Goal: Communication & Community: Participate in discussion

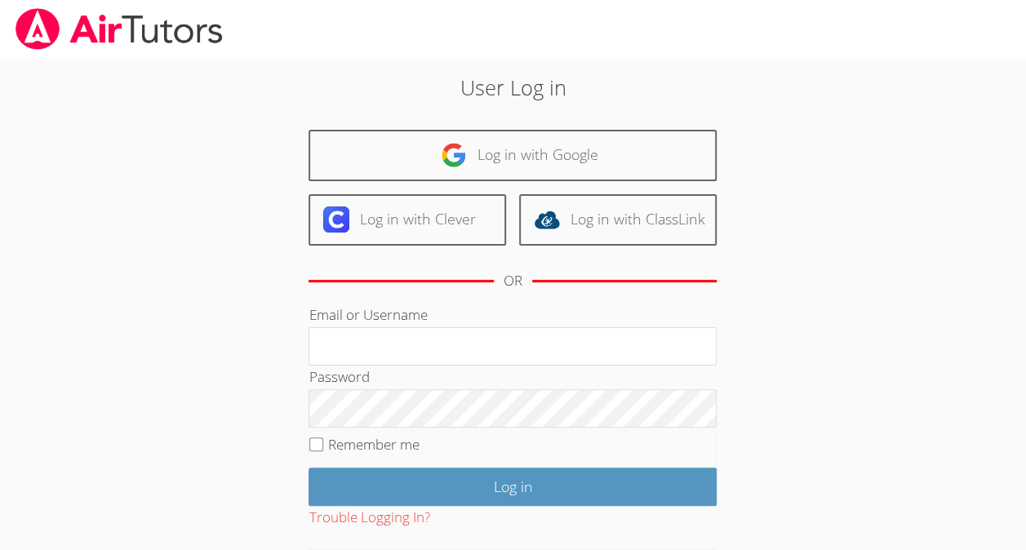
click at [391, 95] on h2 "User Log in" at bounding box center [513, 87] width 554 height 31
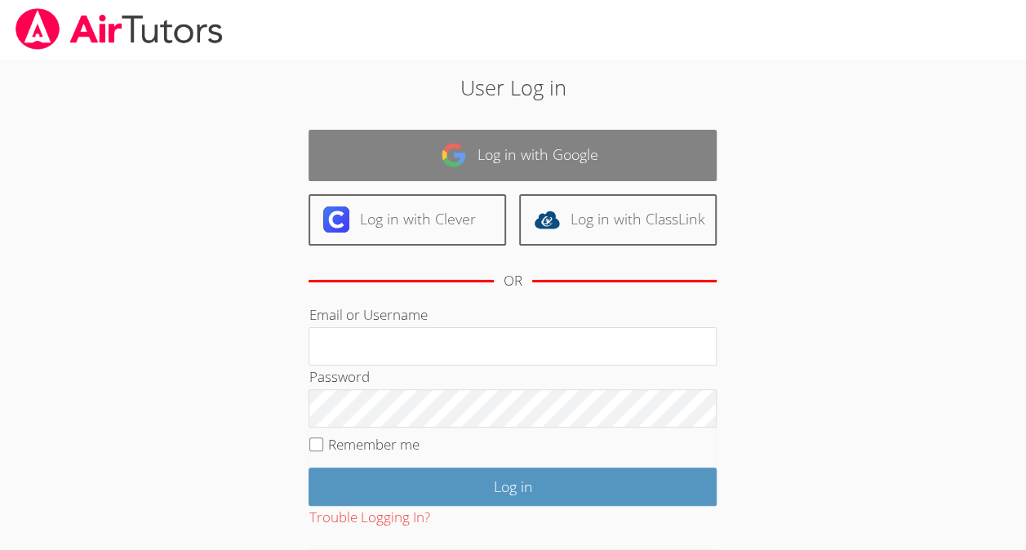
click at [380, 147] on link "Log in with Google" at bounding box center [512, 155] width 408 height 51
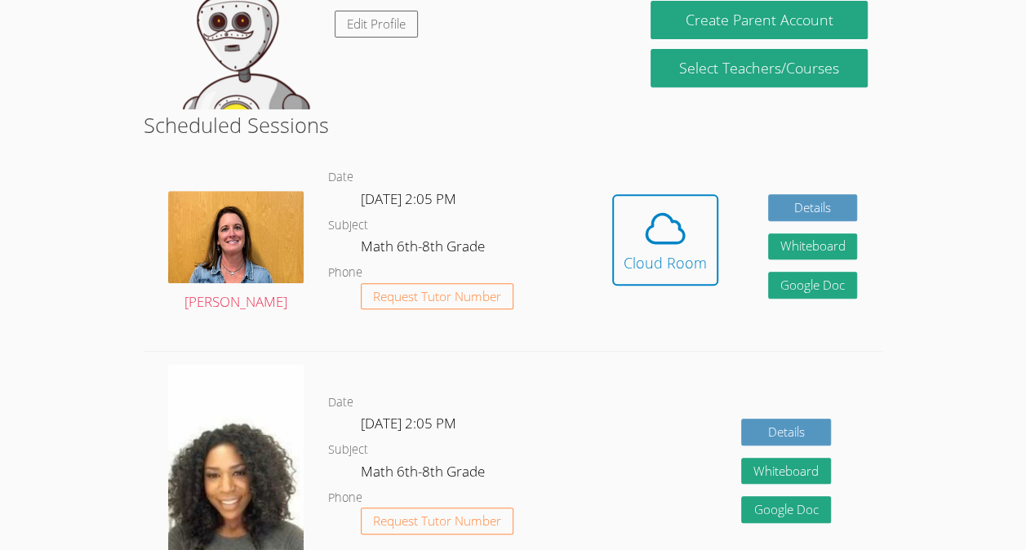
scroll to position [313, 0]
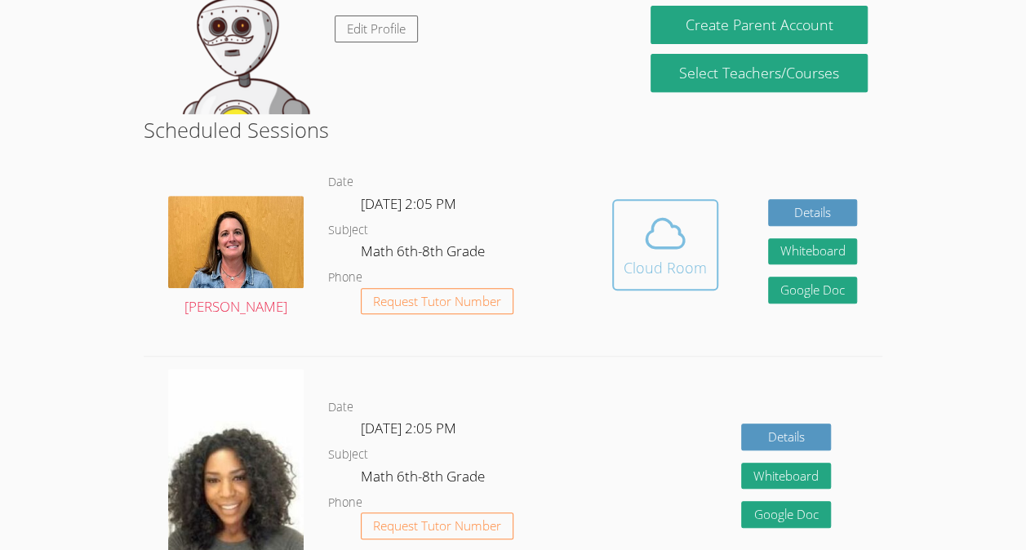
click at [675, 215] on icon at bounding box center [665, 234] width 46 height 46
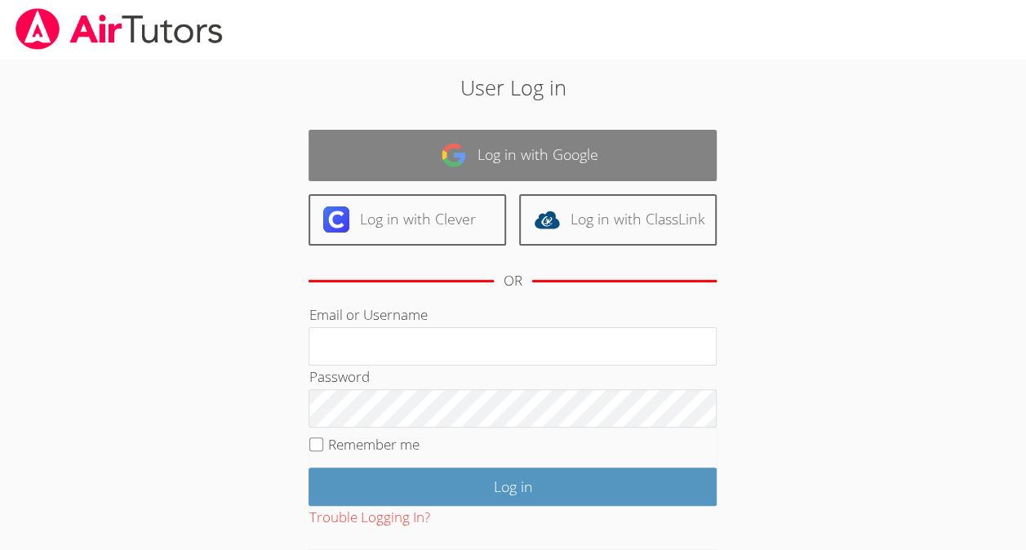
click at [539, 171] on link "Log in with Google" at bounding box center [512, 155] width 408 height 51
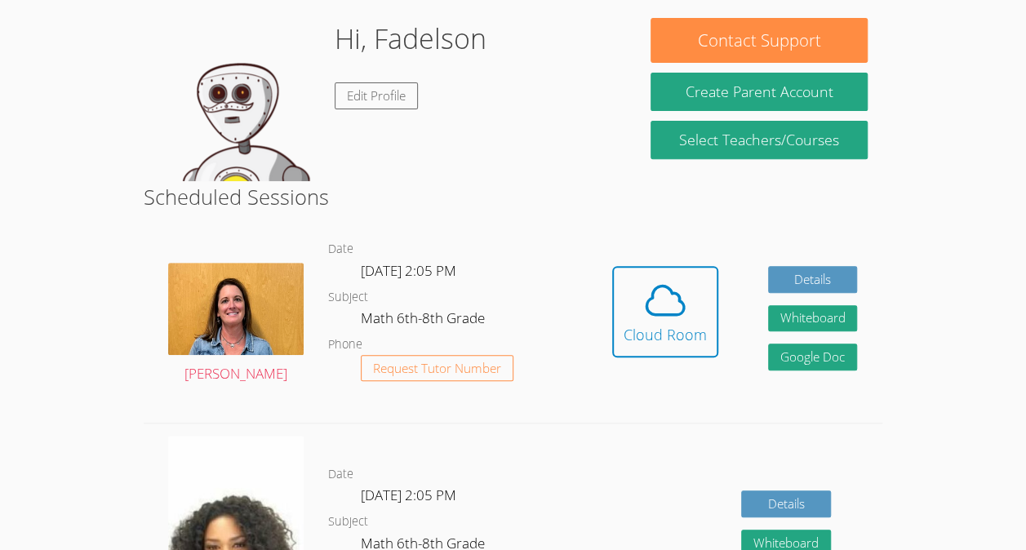
scroll to position [251, 0]
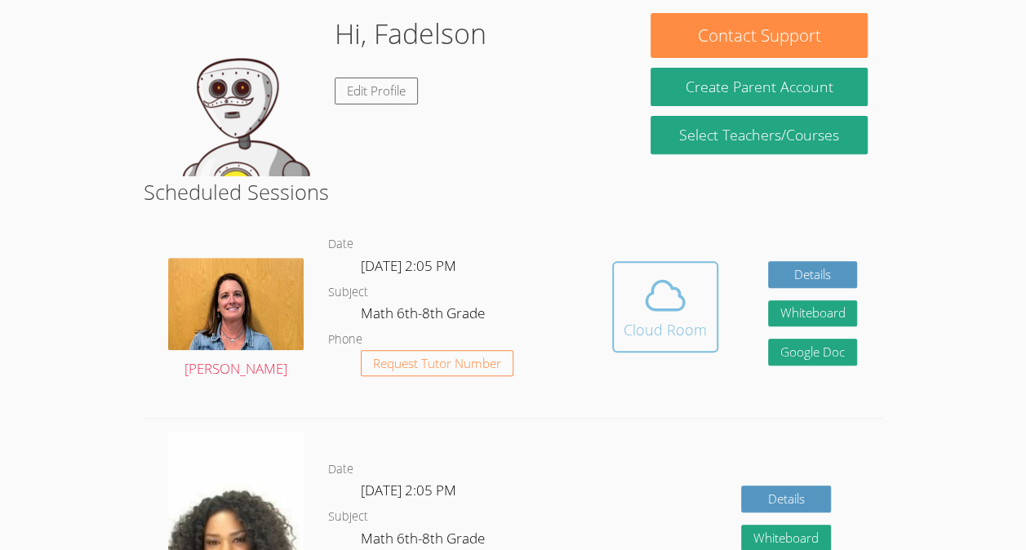
click at [646, 322] on div "Cloud Room" at bounding box center [665, 329] width 83 height 23
click at [659, 297] on icon at bounding box center [665, 296] width 46 height 46
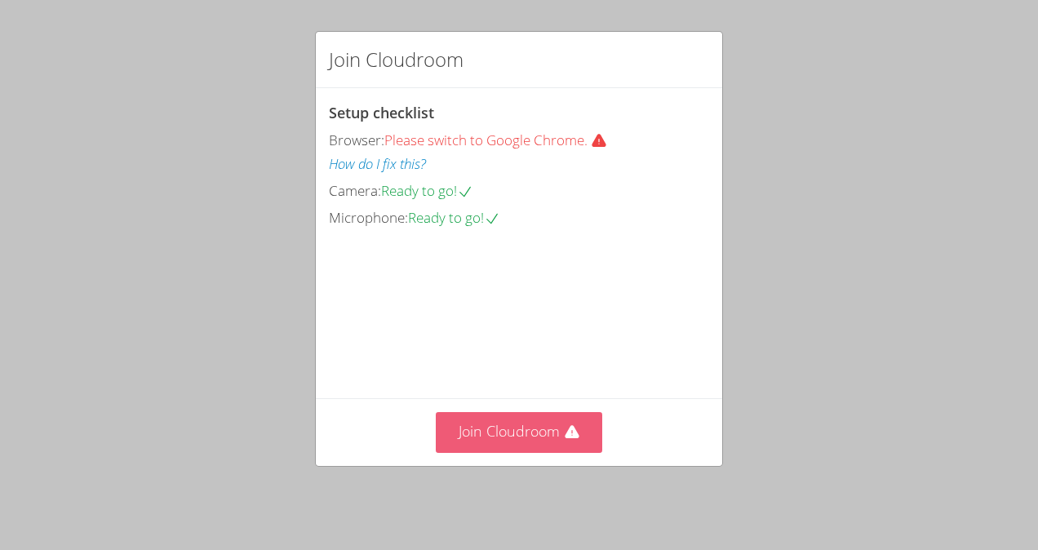
click at [538, 434] on button "Join Cloudroom" at bounding box center [519, 432] width 167 height 40
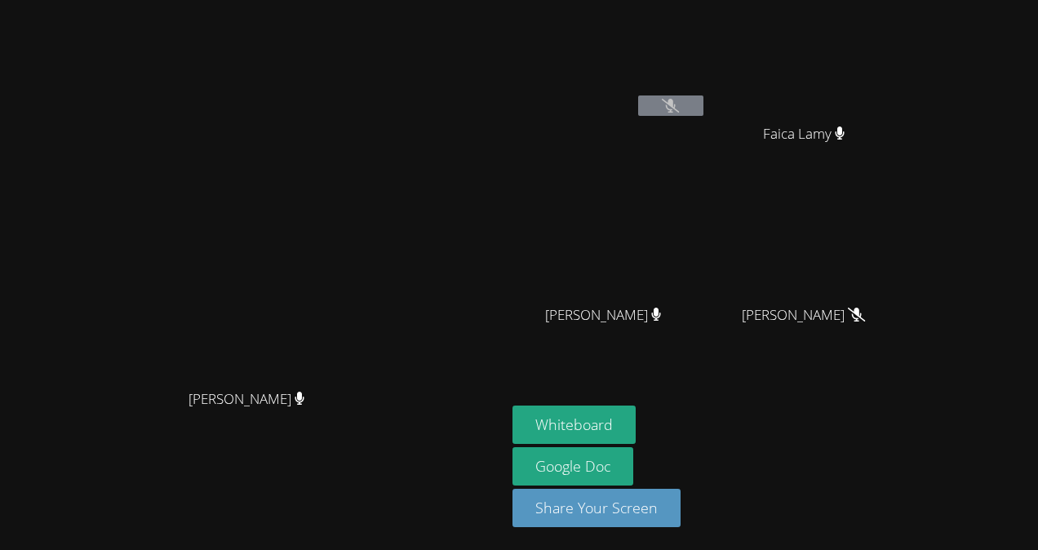
drag, startPoint x: 661, startPoint y: 436, endPoint x: 824, endPoint y: -34, distance: 497.6
click at [824, 0] on html "[PERSON_NAME] [PERSON_NAME] Revolte Faica Lamy [PERSON_NAME] [PERSON_NAME] [PER…" at bounding box center [519, 275] width 1038 height 550
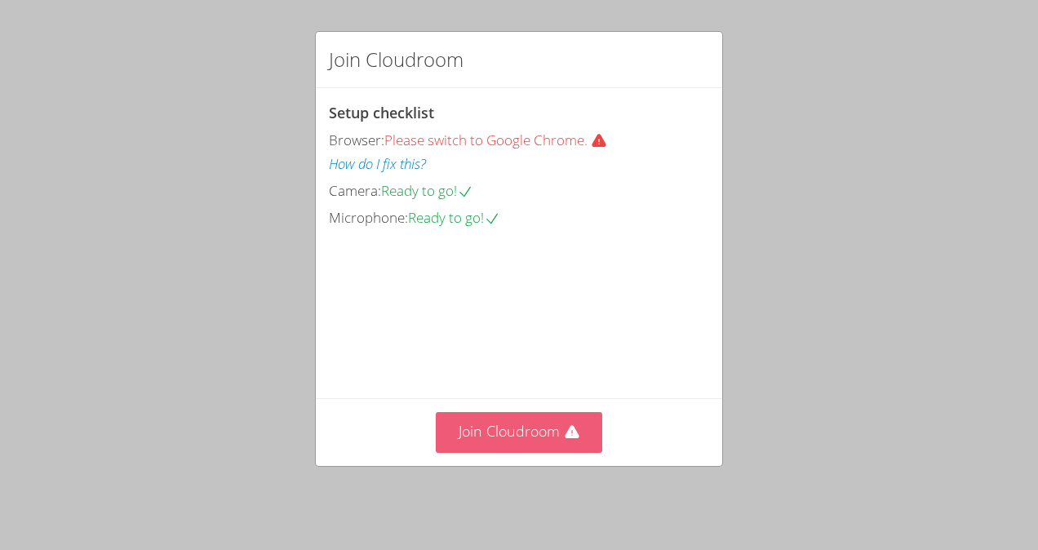
click at [499, 442] on button "Join Cloudroom" at bounding box center [519, 432] width 167 height 40
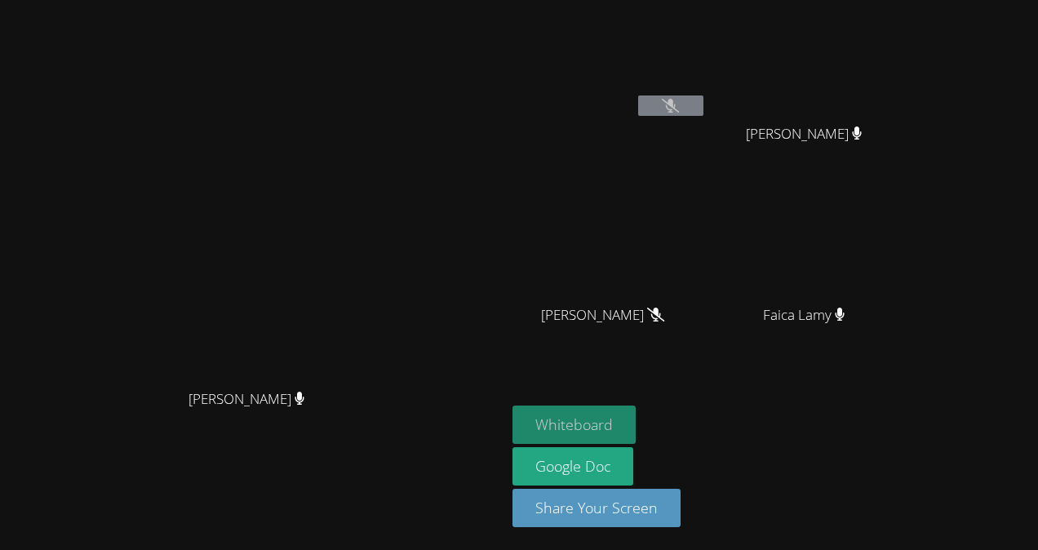
click at [636, 429] on button "Whiteboard" at bounding box center [574, 425] width 123 height 38
click at [703, 104] on button at bounding box center [670, 105] width 65 height 20
click at [703, 114] on button at bounding box center [670, 105] width 65 height 20
click at [679, 101] on icon at bounding box center [670, 106] width 17 height 14
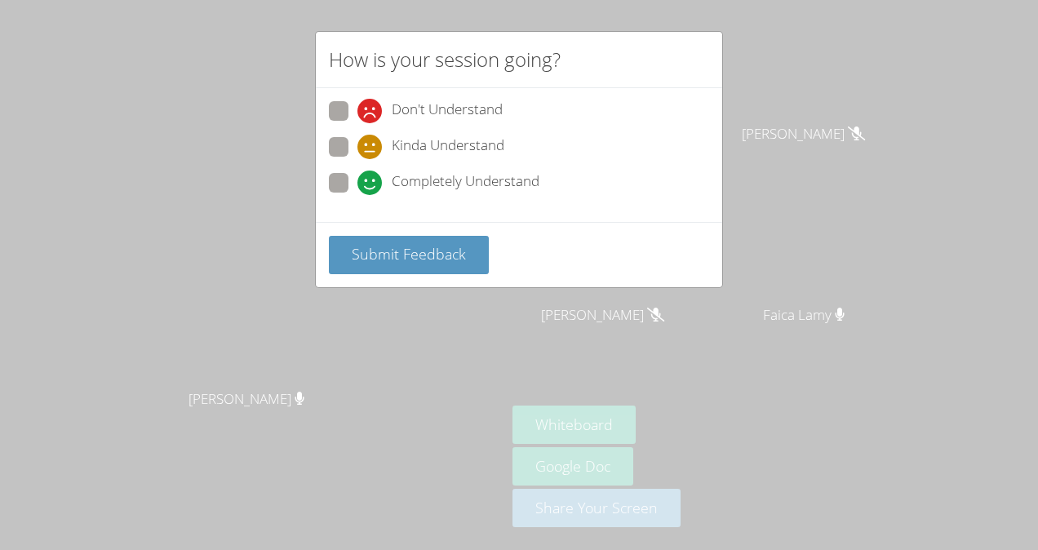
click at [357, 195] on span at bounding box center [357, 195] width 0 height 0
click at [357, 175] on input "Completely Understand" at bounding box center [364, 180] width 14 height 14
radio input "true"
click at [442, 240] on button "Submit Feedback" at bounding box center [409, 255] width 160 height 38
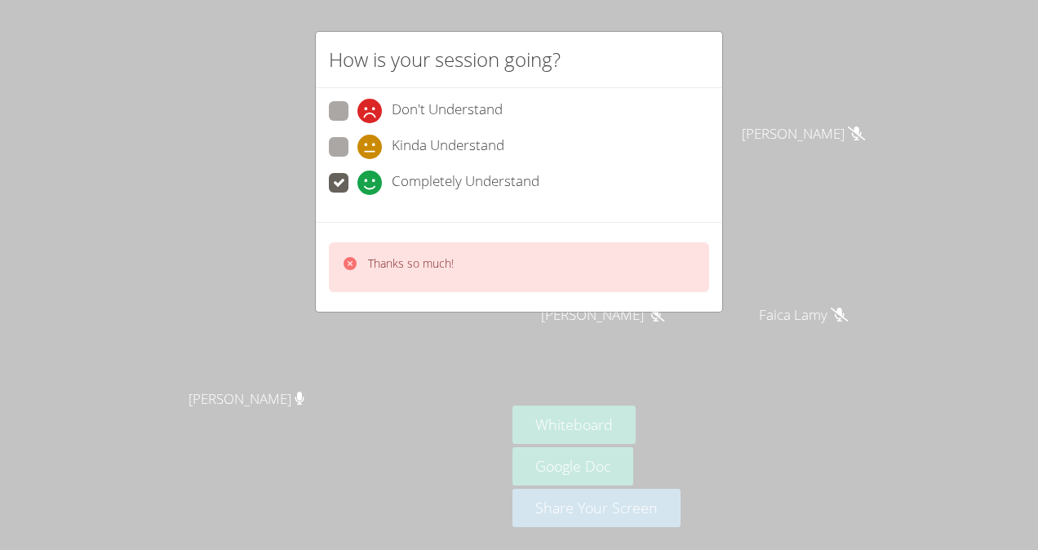
click at [731, 166] on div "How is your session going? Don't Understand Kinda Understand Completely Underst…" at bounding box center [519, 275] width 1038 height 550
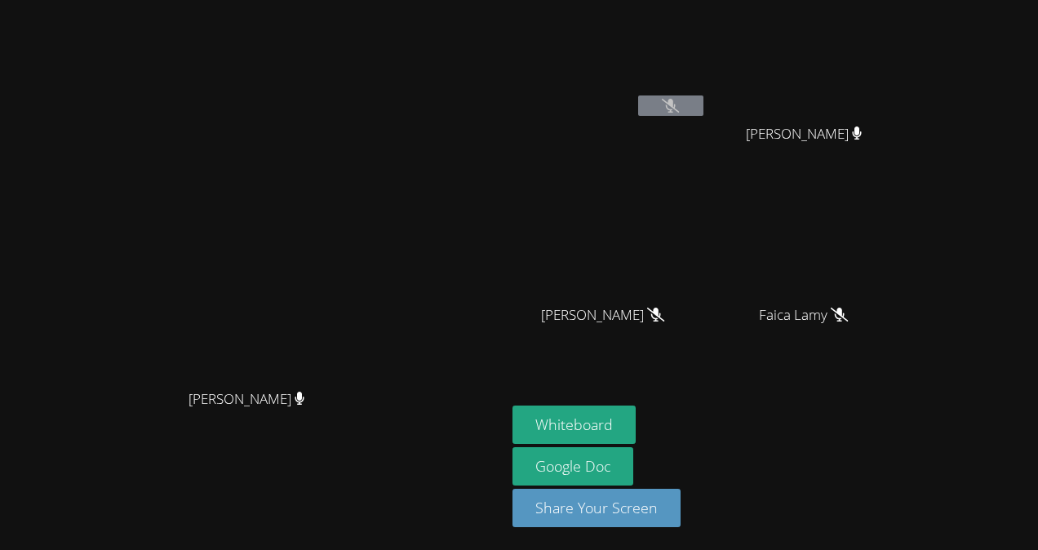
click at [707, 119] on div "Fadelson Revolte" at bounding box center [610, 65] width 194 height 117
click at [703, 103] on button at bounding box center [670, 105] width 65 height 20
click at [375, 207] on video at bounding box center [253, 242] width 245 height 277
drag, startPoint x: 526, startPoint y: 207, endPoint x: 863, endPoint y: 326, distance: 357.2
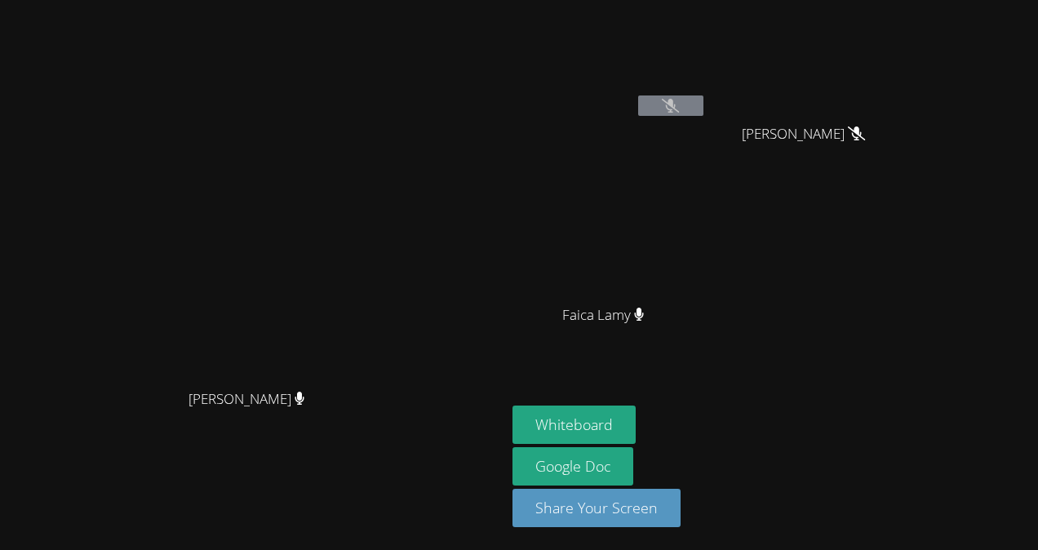
click at [863, 326] on div "Fadelson Revolte Dawenska Titus Dawenska Titus Faica Lamy Faica Lamy" at bounding box center [710, 185] width 395 height 356
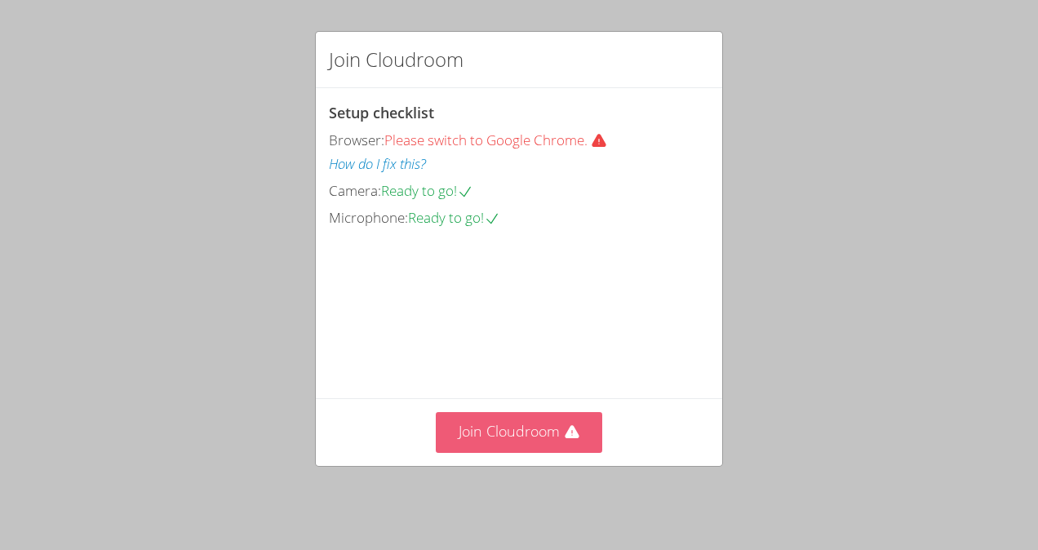
click at [467, 446] on button "Join Cloudroom" at bounding box center [519, 432] width 167 height 40
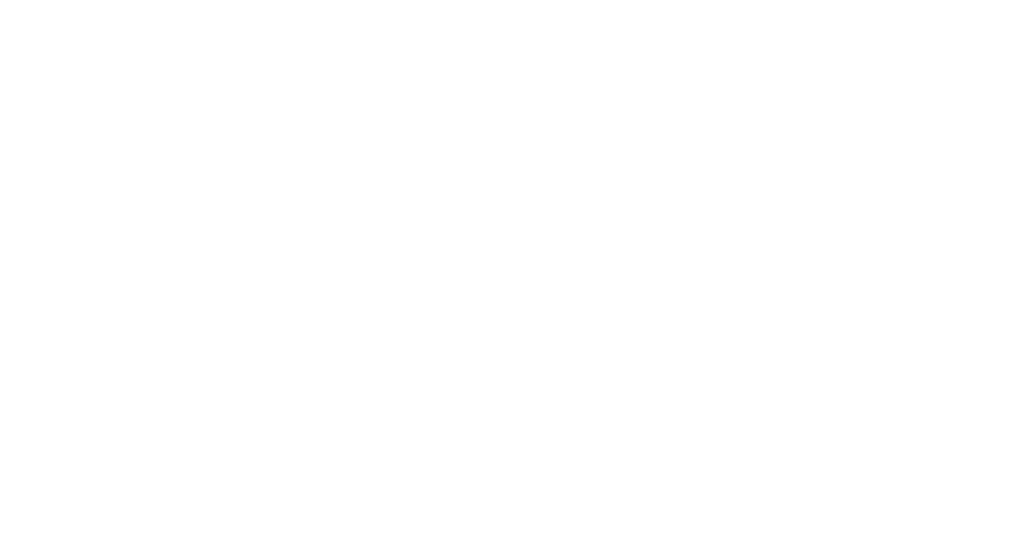
scroll to position [195, 0]
